Goal: Transaction & Acquisition: Purchase product/service

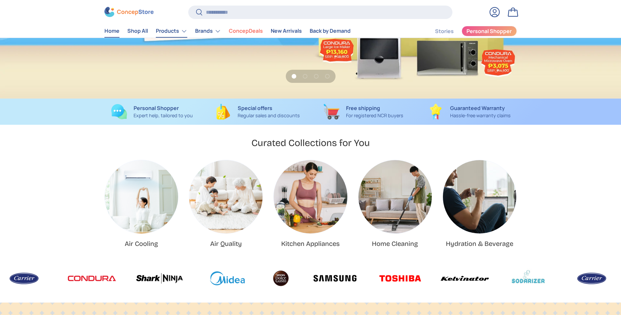
click at [174, 28] on link "Products" at bounding box center [171, 31] width 31 height 13
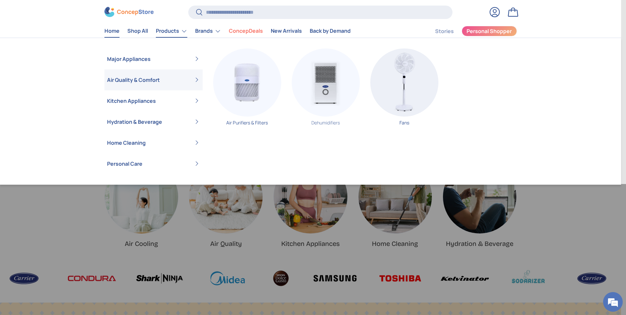
click at [337, 85] on img "Primary" at bounding box center [326, 82] width 68 height 68
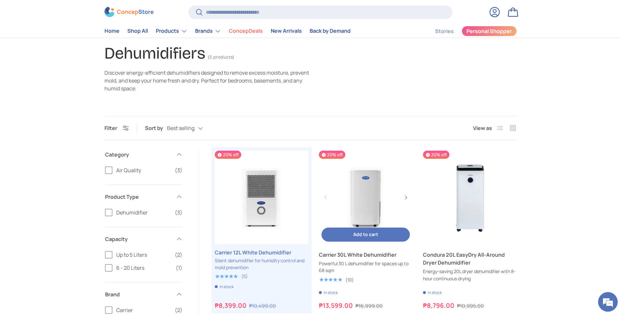
scroll to position [65, 0]
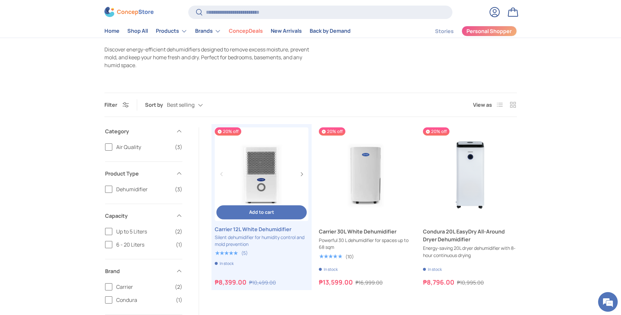
click at [271, 205] on button "Add to cart Add to cart" at bounding box center [261, 212] width 90 height 14
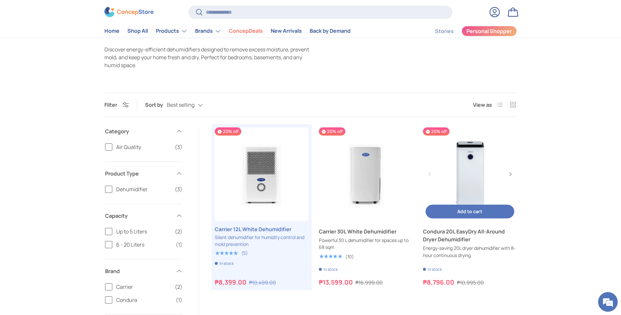
click at [468, 211] on span "Add to cart" at bounding box center [469, 211] width 25 height 6
click at [515, 10] on link "Bag 1 1 item" at bounding box center [512, 12] width 14 height 14
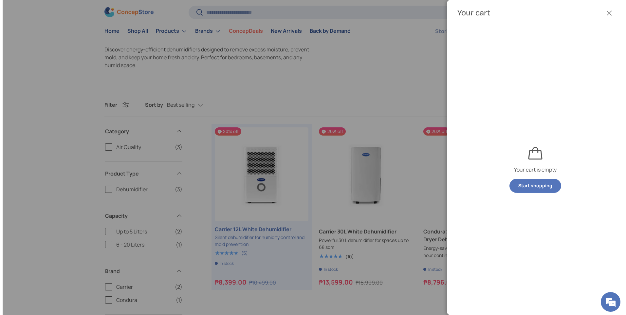
scroll to position [0, 0]
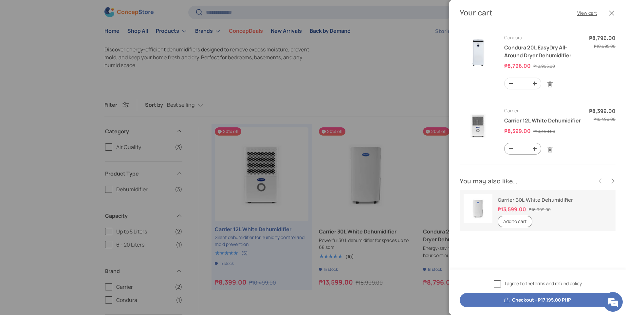
click at [522, 149] on input "*" at bounding box center [522, 148] width 11 height 11
type input "*"
click at [523, 86] on input "*" at bounding box center [522, 83] width 11 height 11
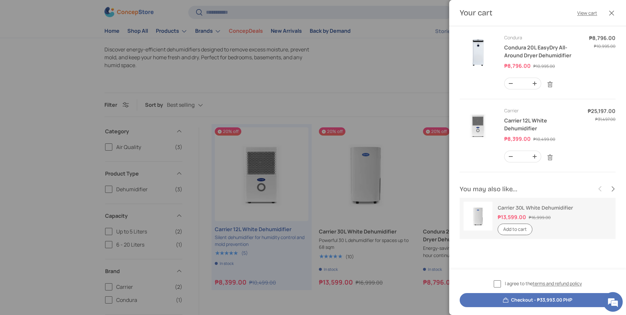
drag, startPoint x: 523, startPoint y: 159, endPoint x: 519, endPoint y: 159, distance: 3.6
click at [519, 159] on input "*" at bounding box center [522, 156] width 11 height 11
type input "*"
click at [524, 84] on input "*" at bounding box center [522, 83] width 11 height 11
type input "*"
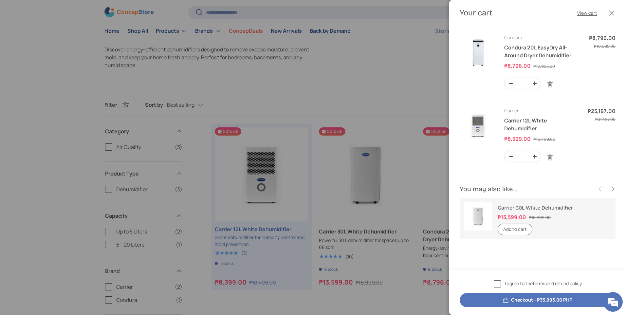
click at [570, 243] on product-recommendations "You may also like... Previous Next Carrier 30L White Dehumidifier ₱13,599.00 ₱1…" at bounding box center [537, 216] width 177 height 66
